Goal: Find specific page/section: Find specific page/section

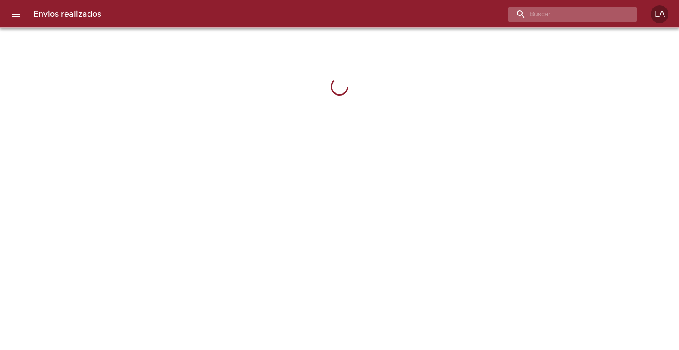
click at [612, 15] on input "buscar" at bounding box center [565, 14] width 113 height 15
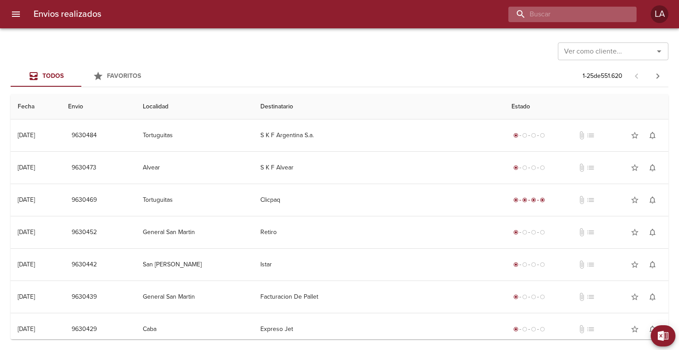
paste input "9620630"
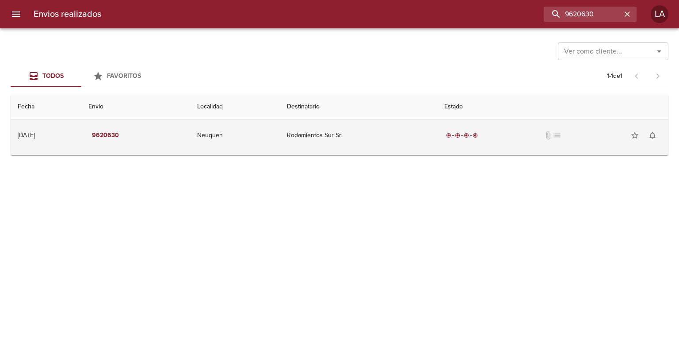
click at [317, 130] on td "Rodamientos Sur Srl" at bounding box center [358, 135] width 157 height 32
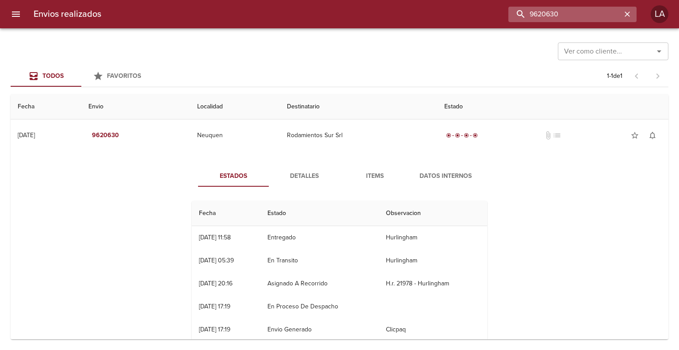
click at [579, 17] on input "9620630" at bounding box center [565, 14] width 113 height 15
paste input "189"
type input "9618930"
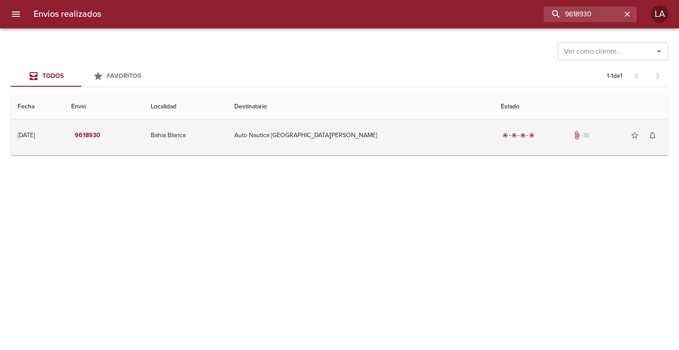
click at [364, 141] on td "Auto Nautica [GEOGRAPHIC_DATA][PERSON_NAME]" at bounding box center [360, 135] width 267 height 32
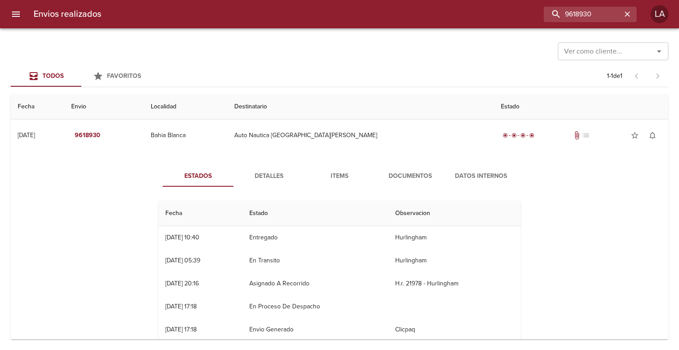
click at [402, 176] on span "Documentos" at bounding box center [410, 176] width 60 height 11
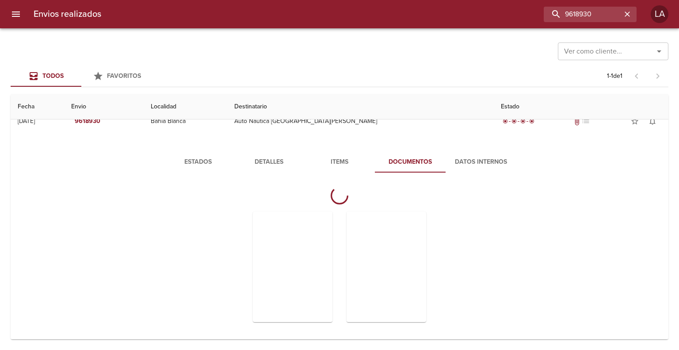
scroll to position [22, 0]
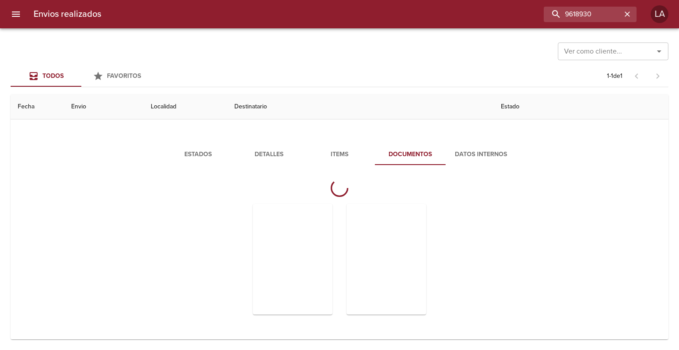
click at [124, 210] on div "Estados Detalles Items Documentos Datos Internos" at bounding box center [340, 236] width 644 height 206
click at [584, 10] on input "9618930" at bounding box center [565, 14] width 113 height 15
click at [628, 10] on icon "button" at bounding box center [627, 14] width 9 height 9
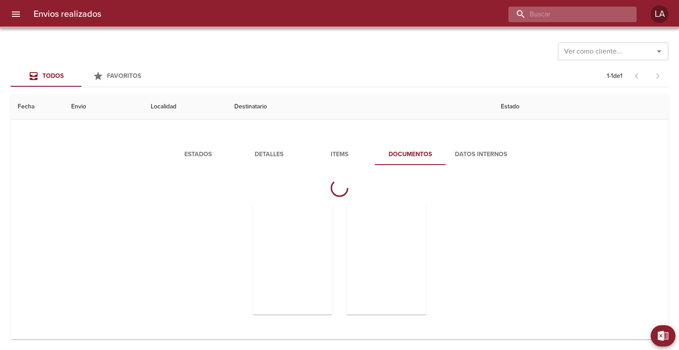
click at [600, 15] on input "buscar" at bounding box center [565, 14] width 113 height 15
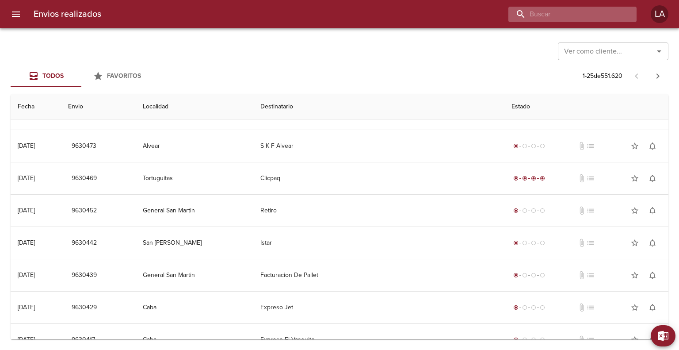
scroll to position [0, 0]
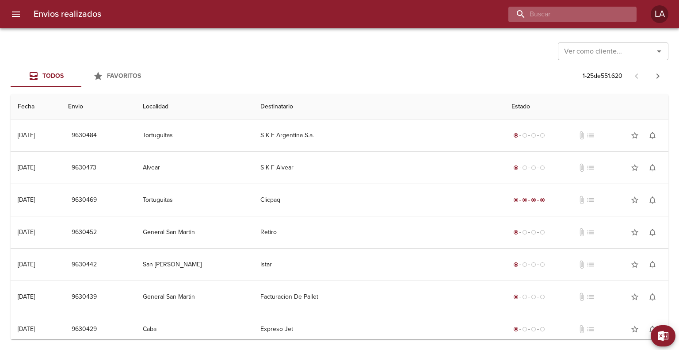
paste input "9618930"
type input "9618930"
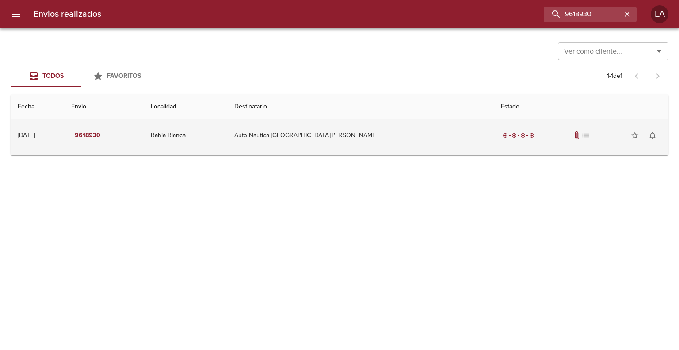
click at [393, 146] on td "Auto Nautica [GEOGRAPHIC_DATA][PERSON_NAME]" at bounding box center [360, 135] width 267 height 32
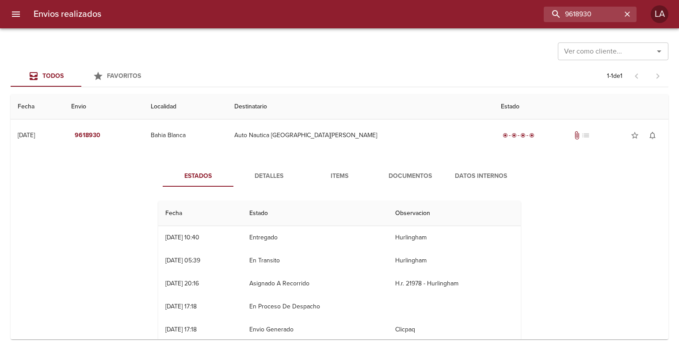
click at [401, 170] on button "Documentos" at bounding box center [410, 175] width 71 height 21
